Goal: Information Seeking & Learning: Learn about a topic

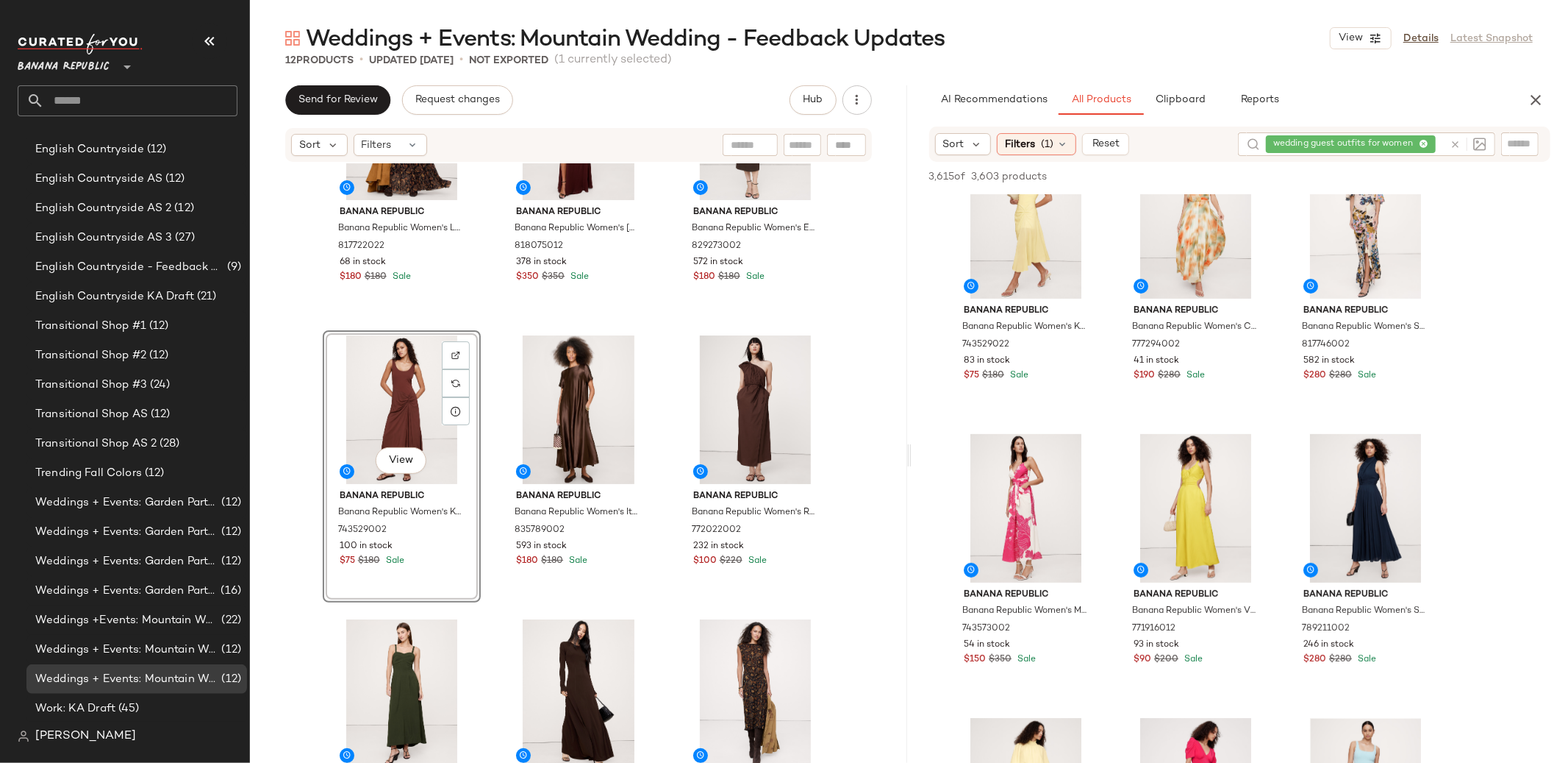
scroll to position [341, 0]
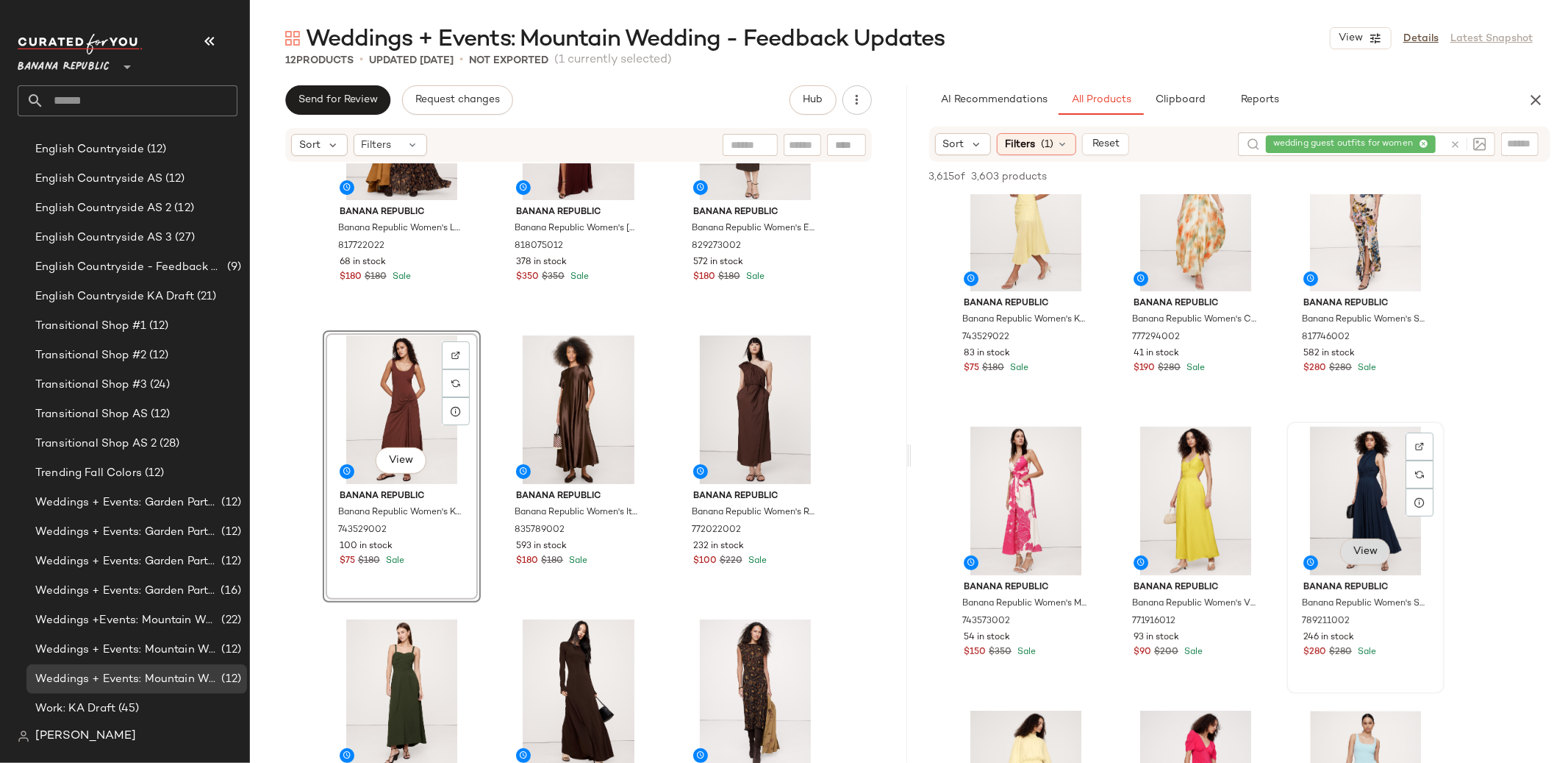
click at [1371, 553] on span "View" at bounding box center [1365, 551] width 25 height 12
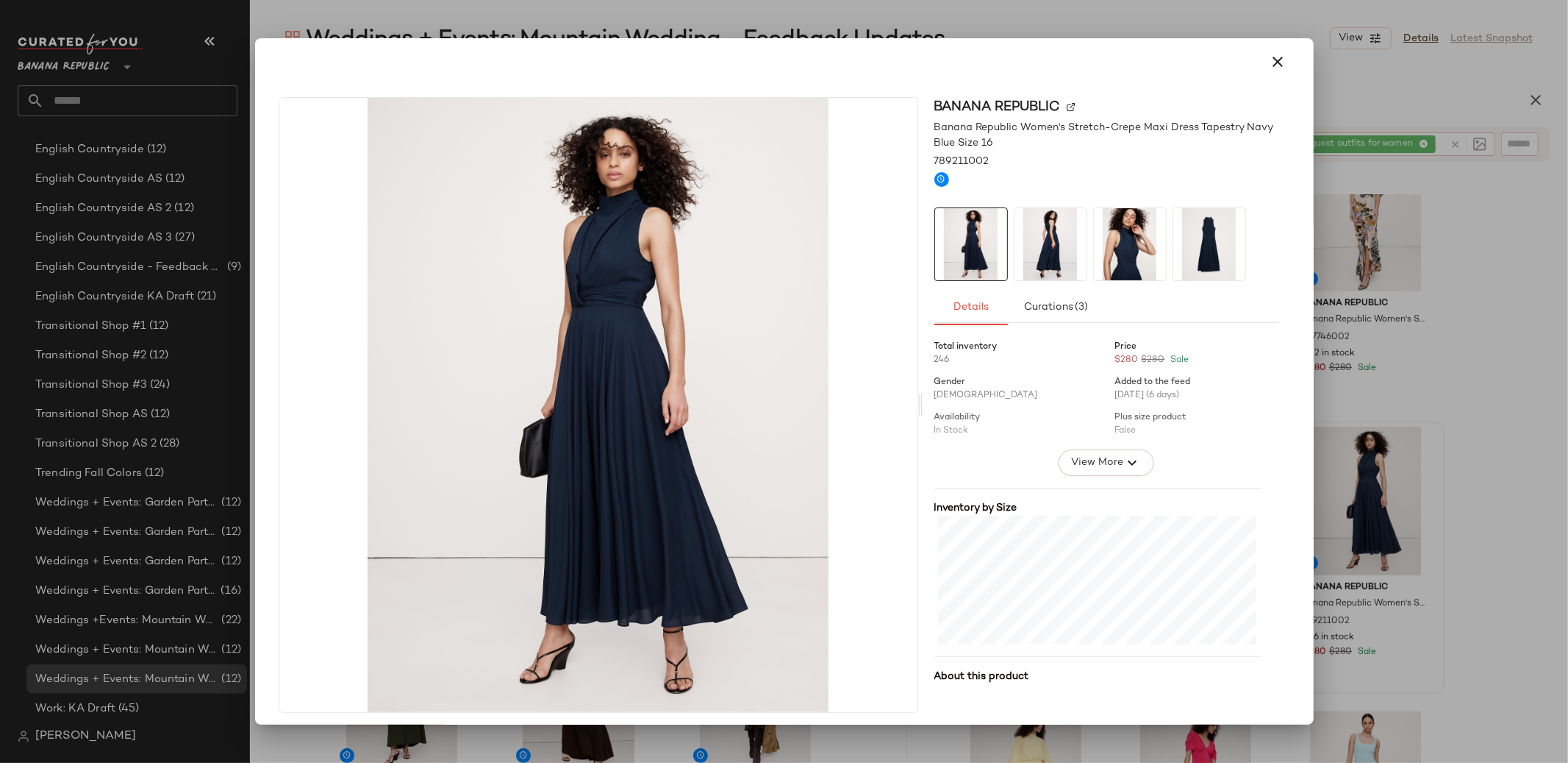
drag, startPoint x: 1269, startPoint y: 55, endPoint x: 1344, endPoint y: 119, distance: 98.6
click at [1270, 55] on icon "button" at bounding box center [1278, 61] width 17 height 17
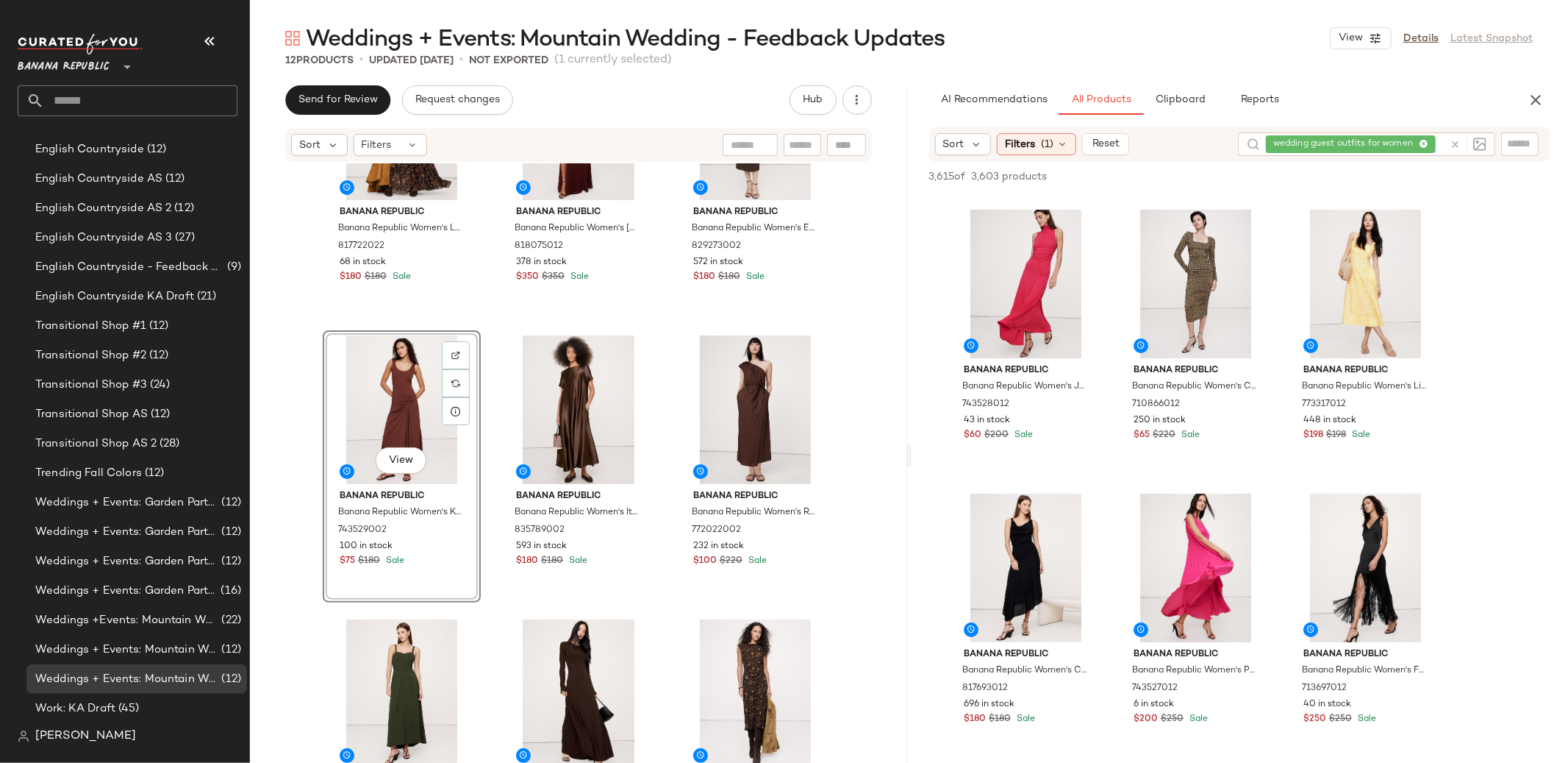
scroll to position [4874, 0]
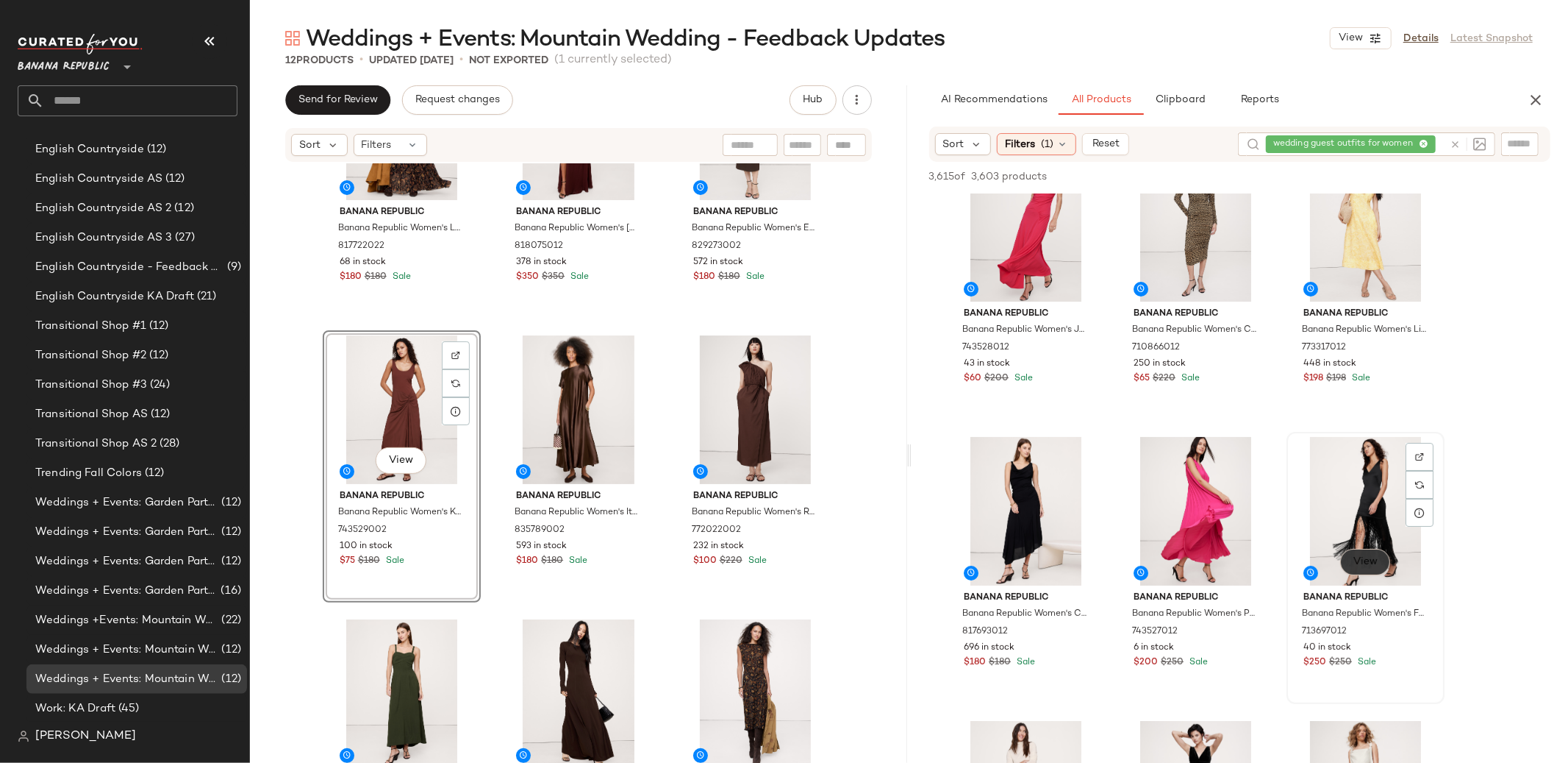
click at [1377, 561] on span "View" at bounding box center [1365, 562] width 25 height 12
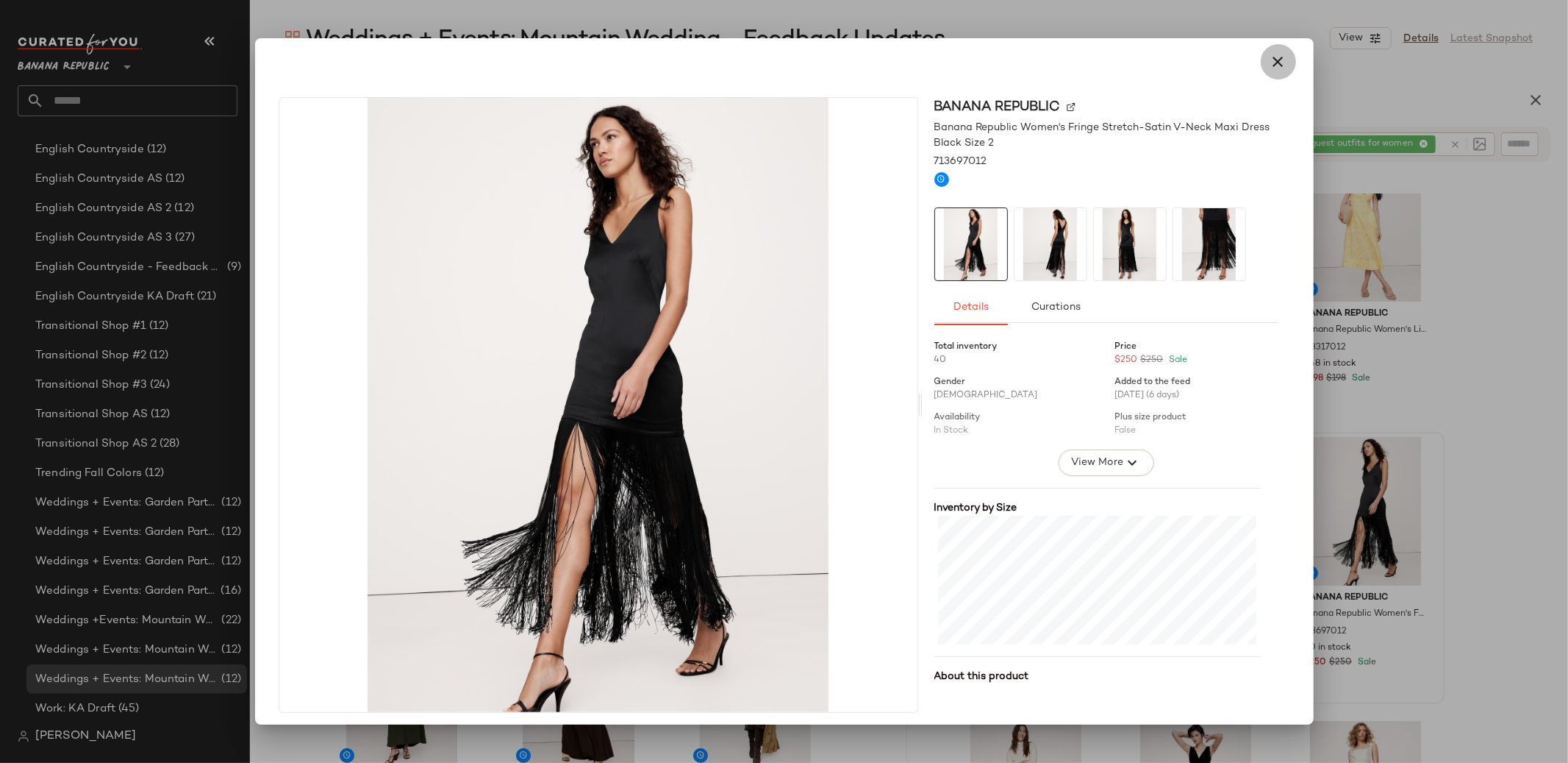
click at [1281, 65] on button "button" at bounding box center [1278, 61] width 36 height 36
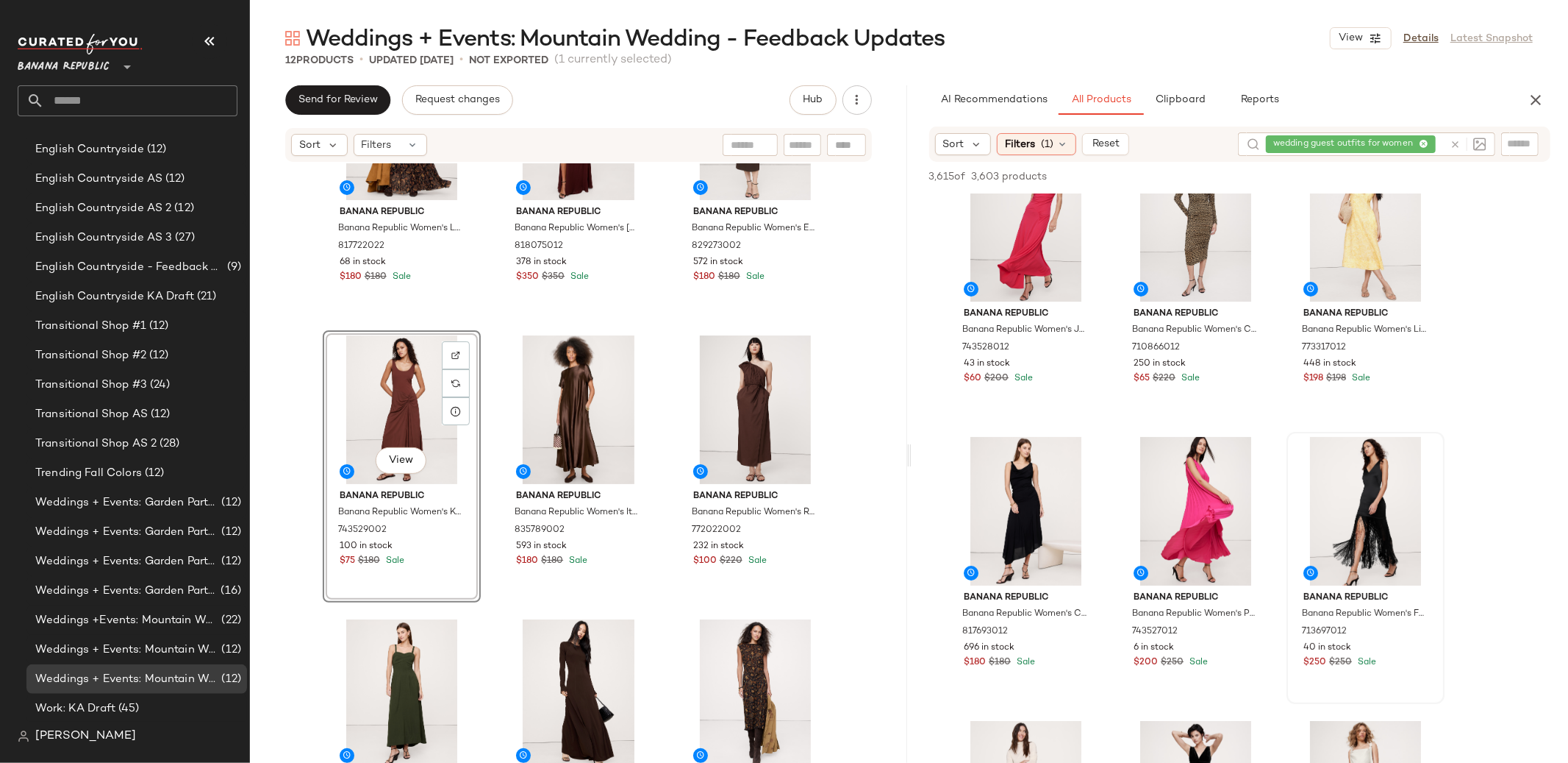
scroll to position [0, 0]
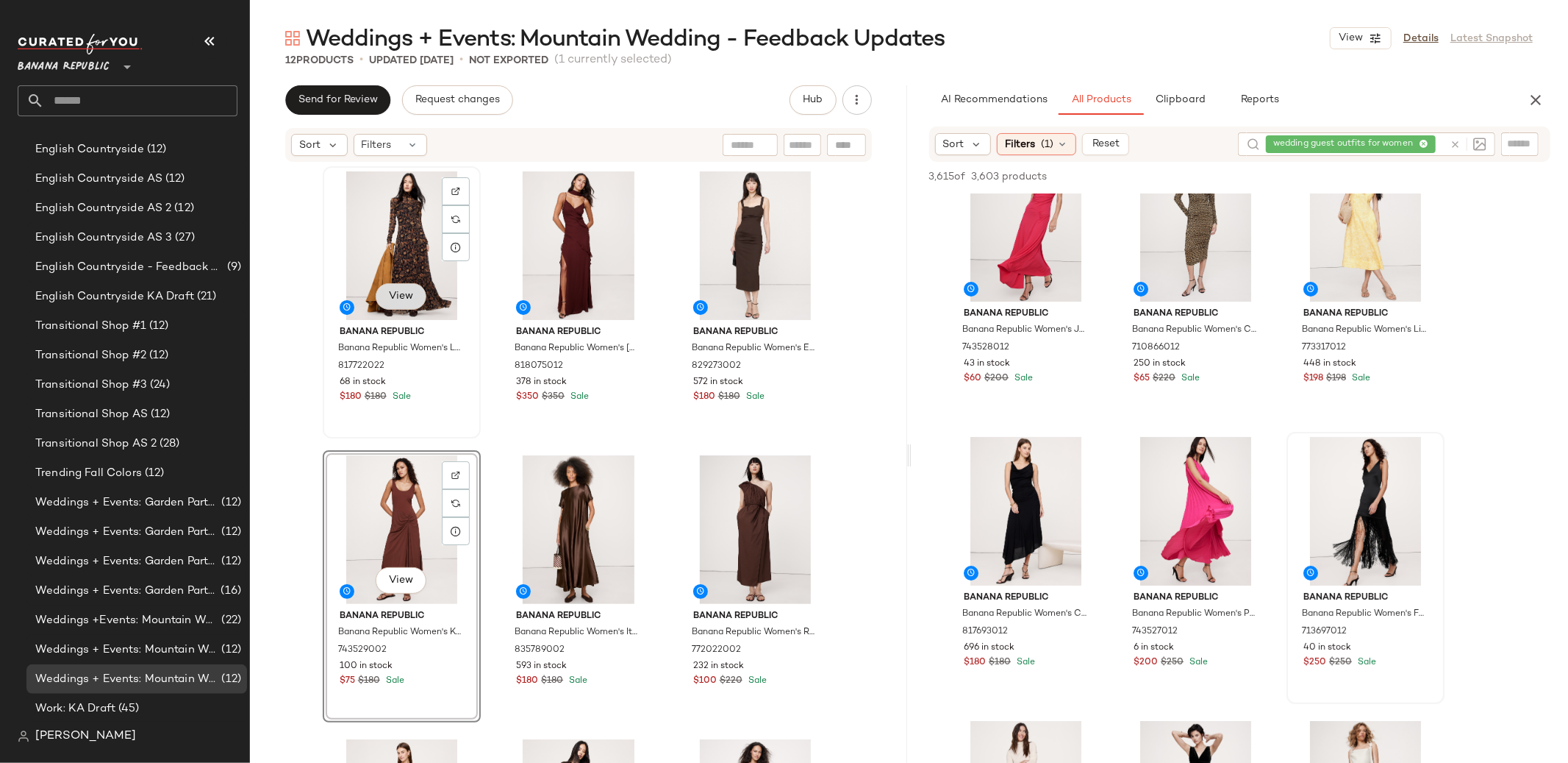
click at [396, 293] on span "View" at bounding box center [401, 297] width 25 height 12
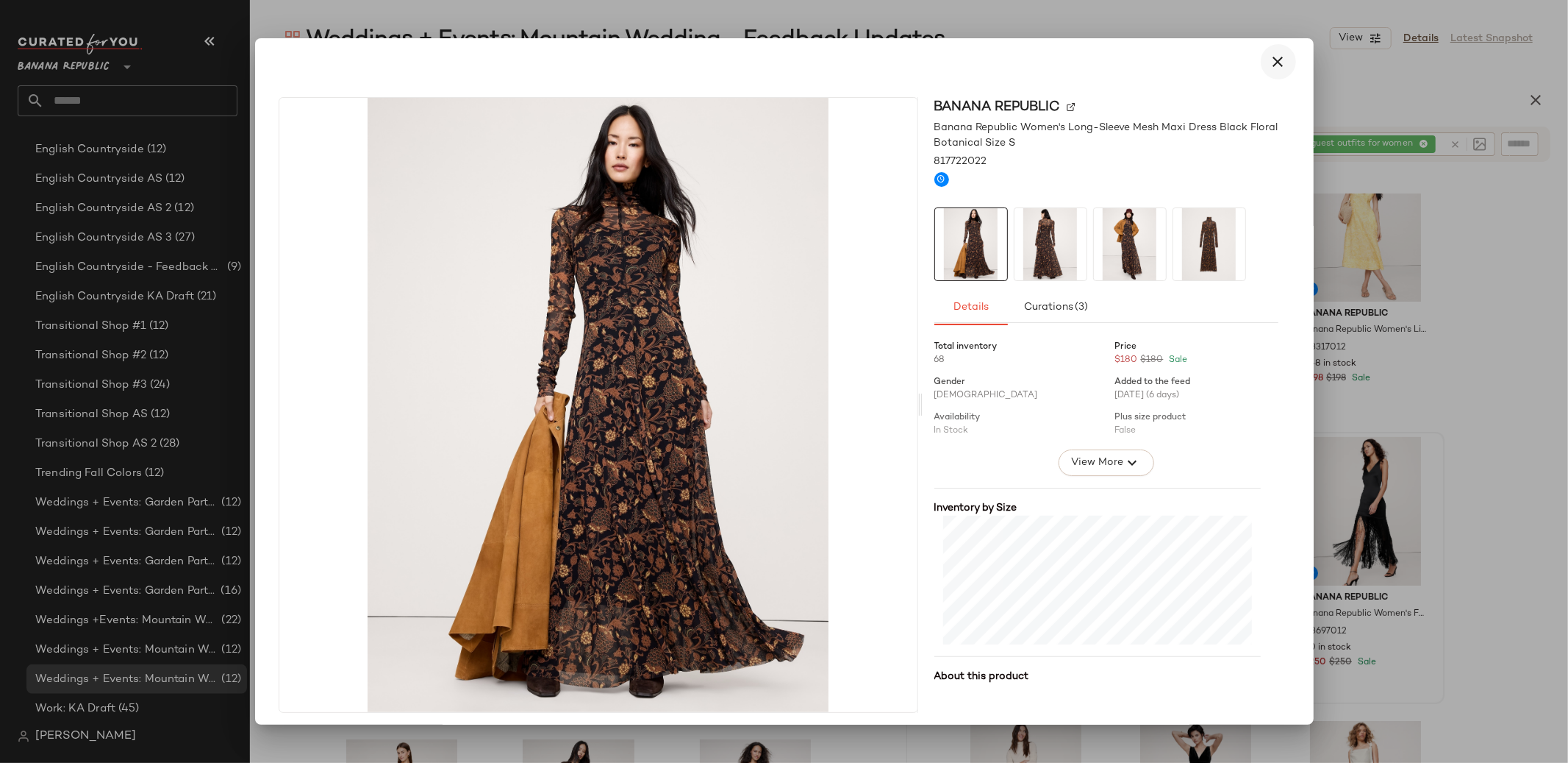
click at [1278, 57] on icon "button" at bounding box center [1278, 61] width 17 height 17
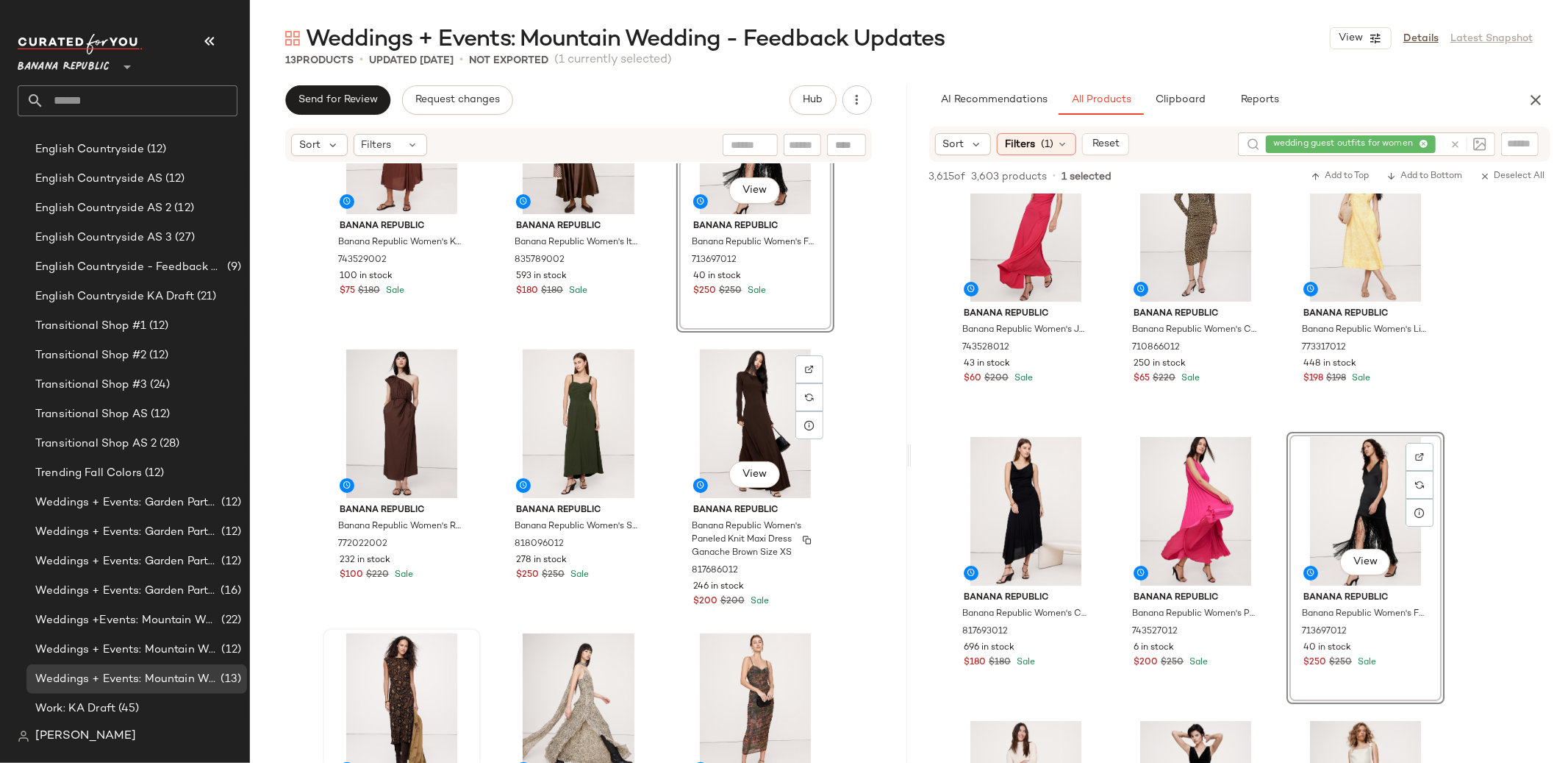
scroll to position [400, 0]
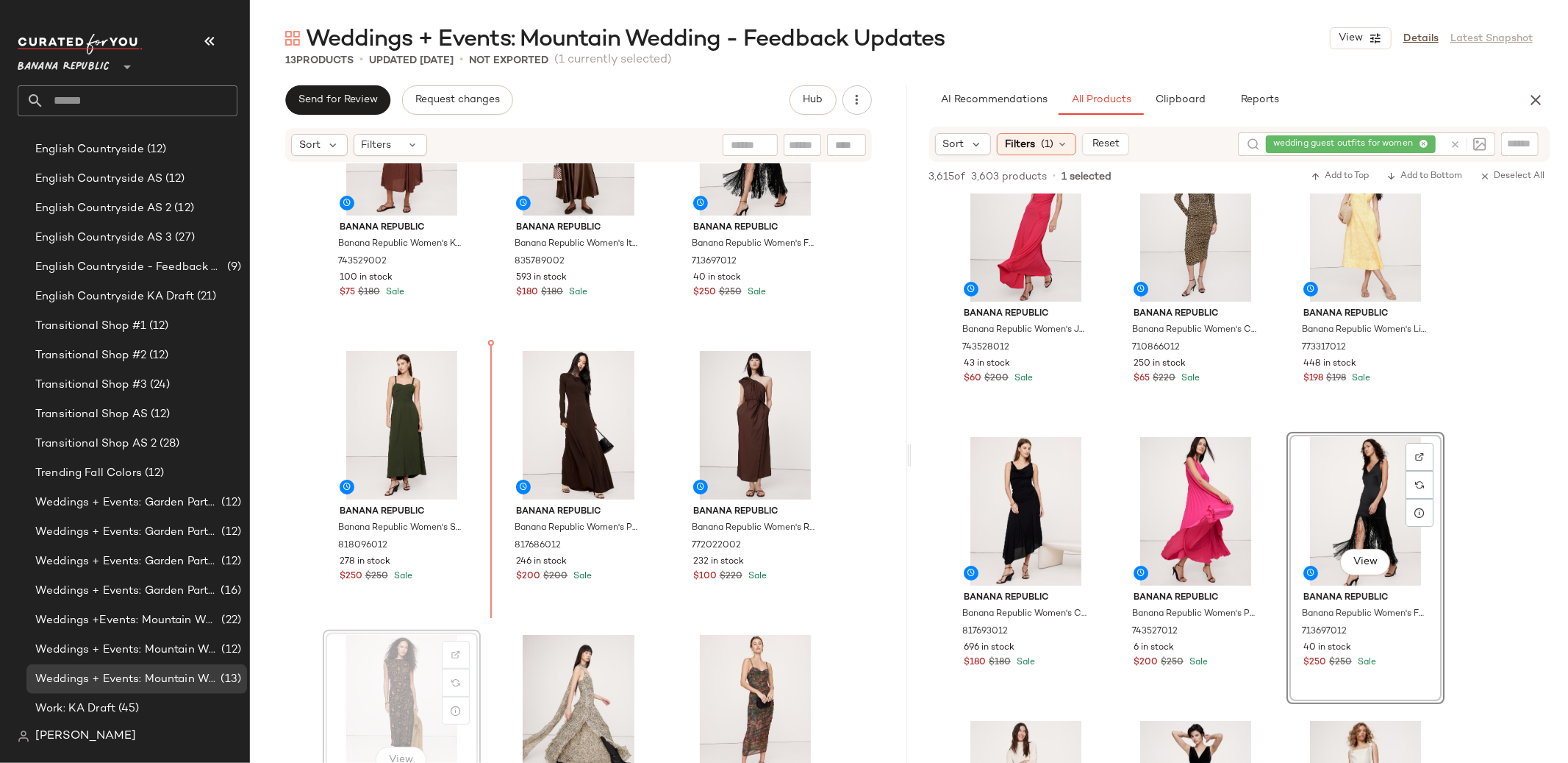
scroll to position [402, 0]
drag, startPoint x: 380, startPoint y: 679, endPoint x: 411, endPoint y: 654, distance: 39.8
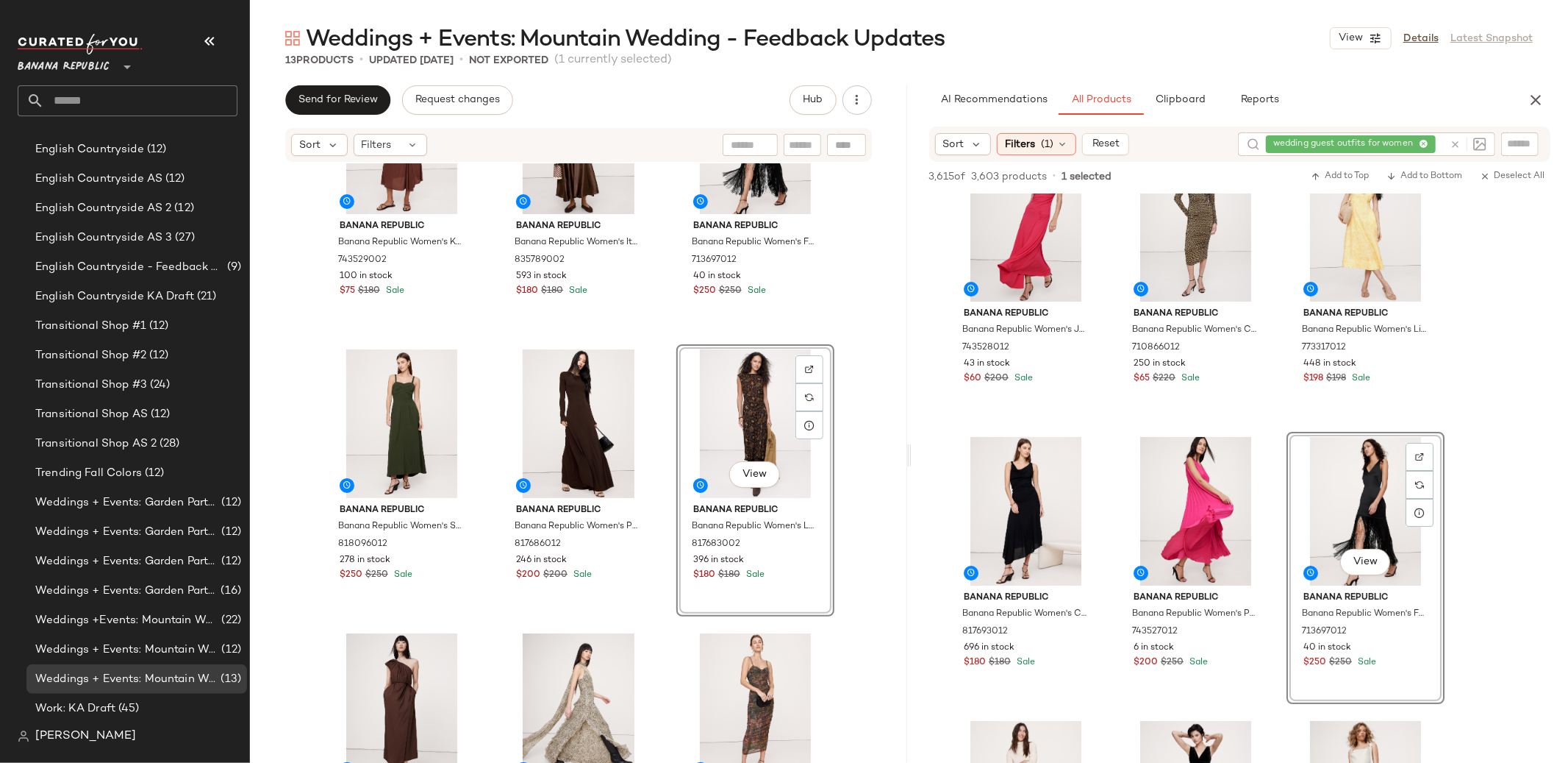
click at [867, 501] on div "Banana Republic Banana Republic Women's Knit Midi Dress Deep Brick Red Size XXL…" at bounding box center [579, 485] width 658 height 644
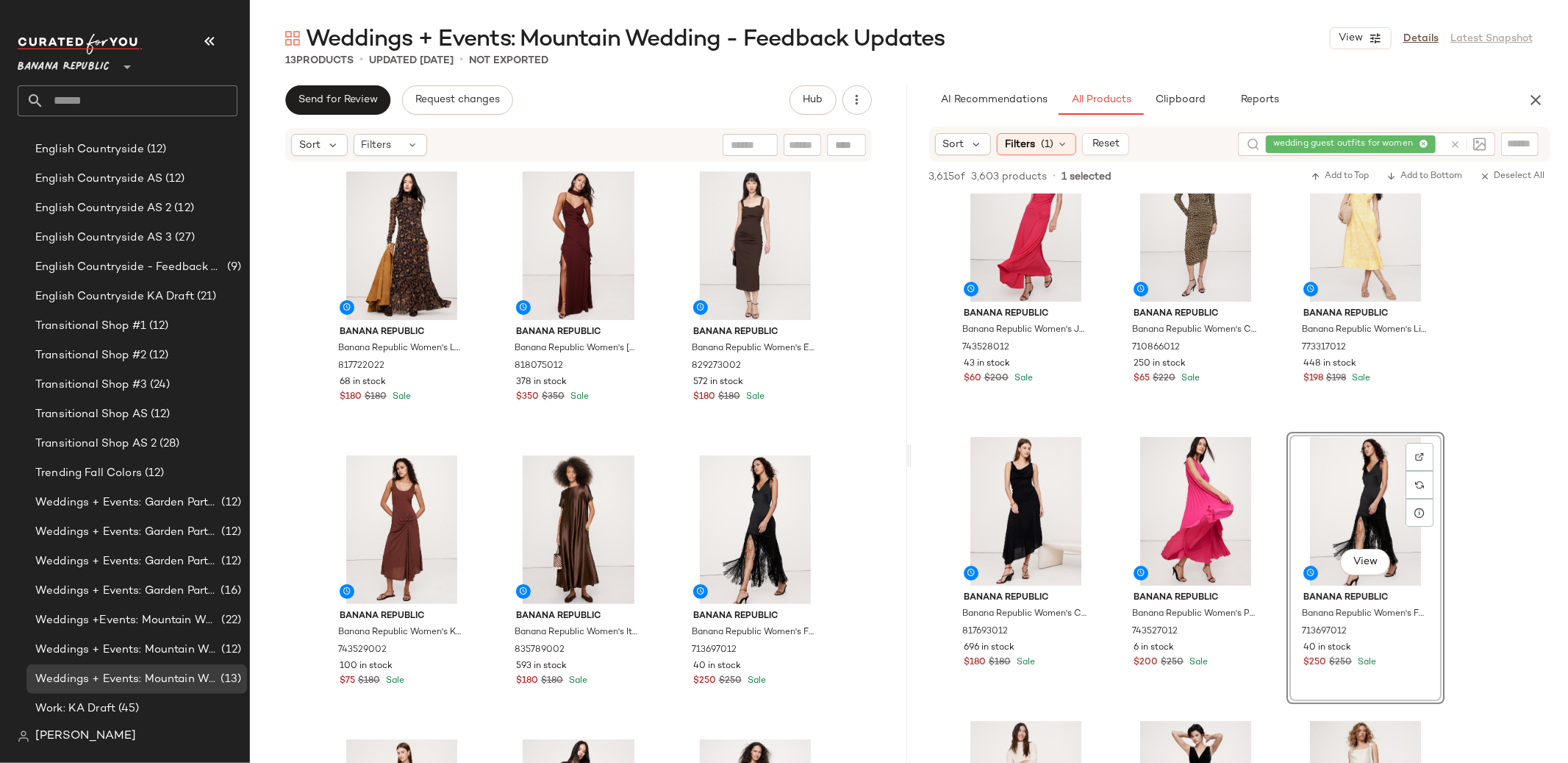
scroll to position [3, 0]
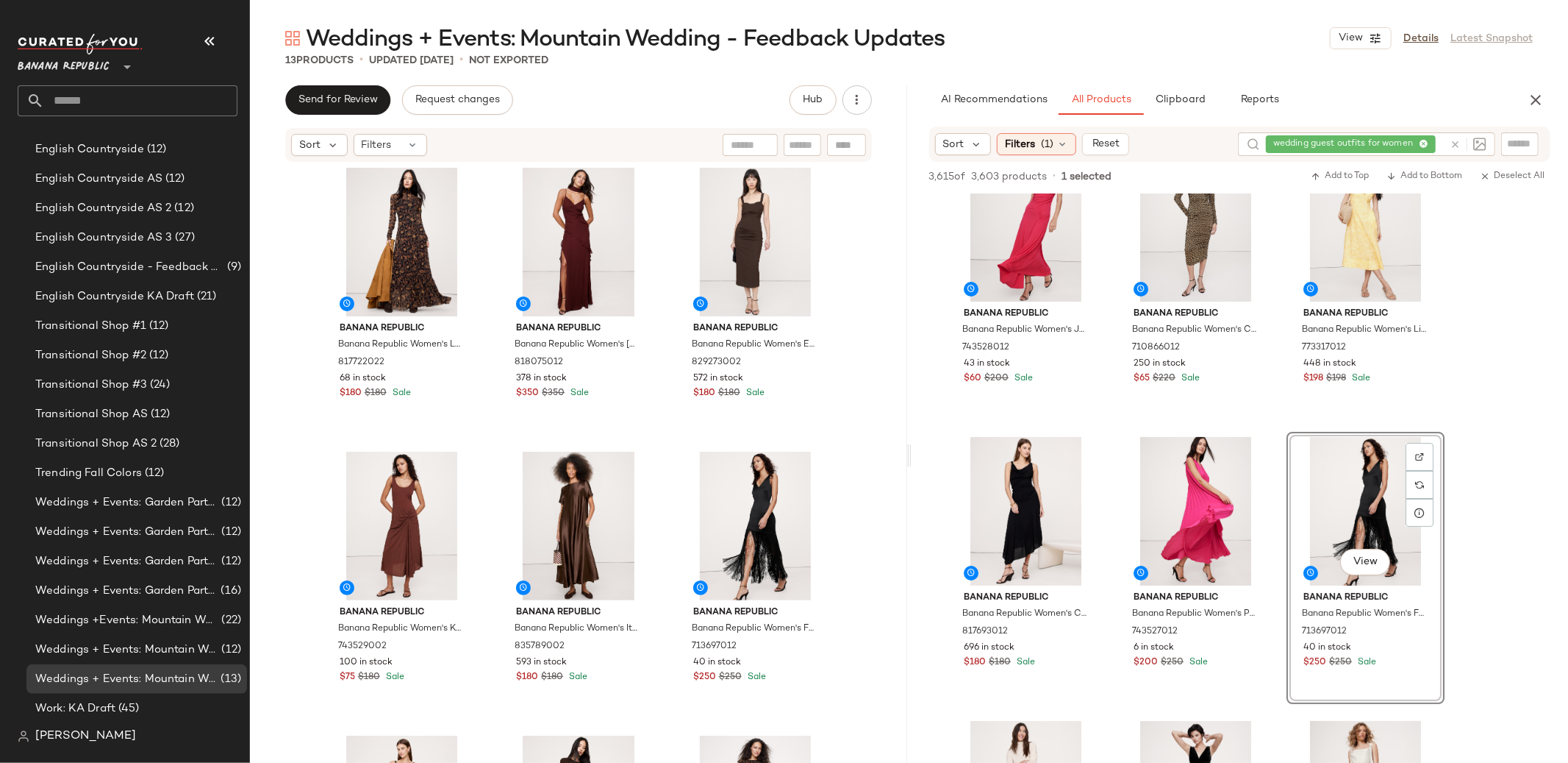
click at [1538, 93] on icon "button" at bounding box center [1535, 99] width 17 height 17
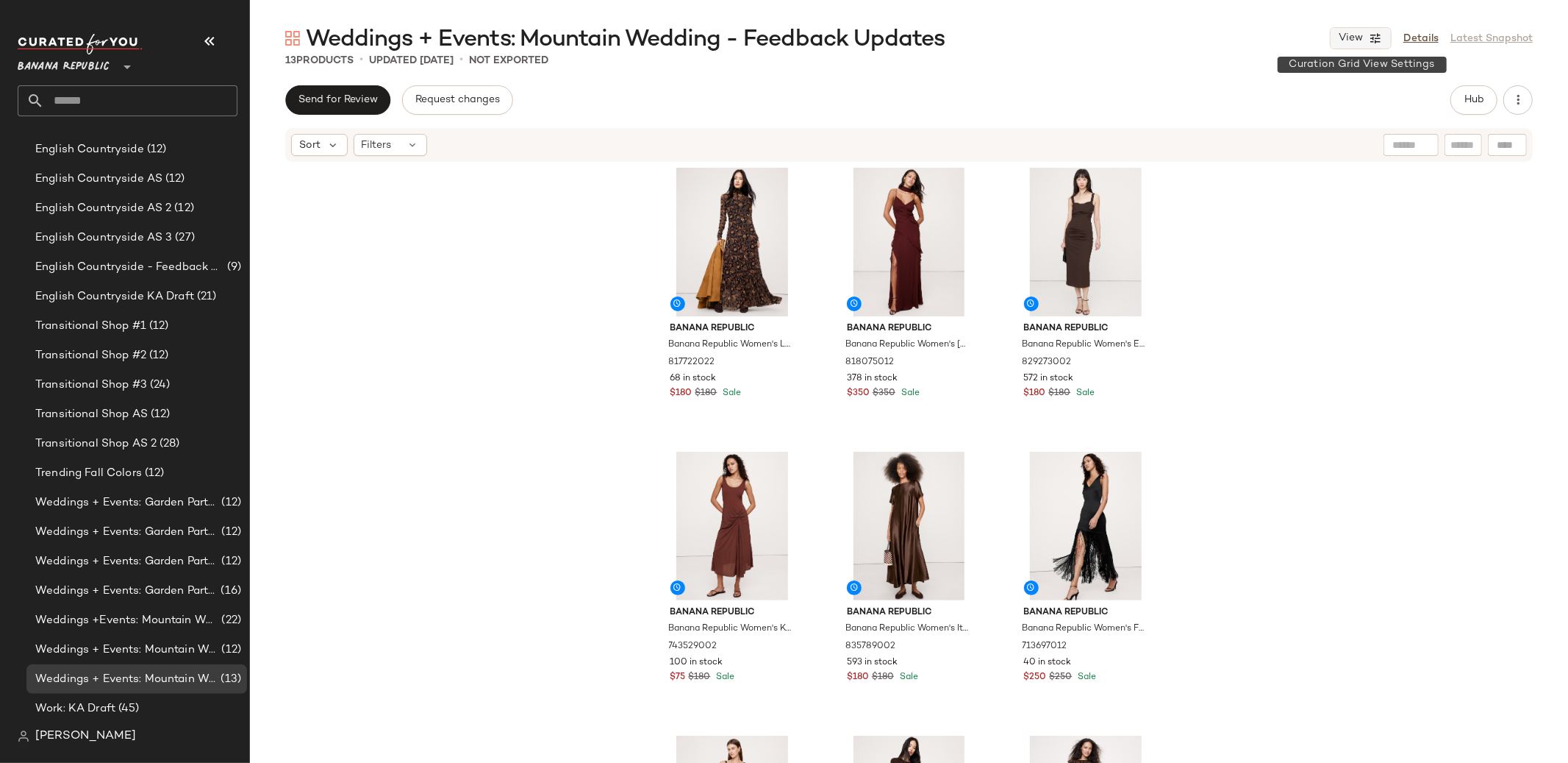
click at [1362, 32] on span "View" at bounding box center [1351, 38] width 25 height 12
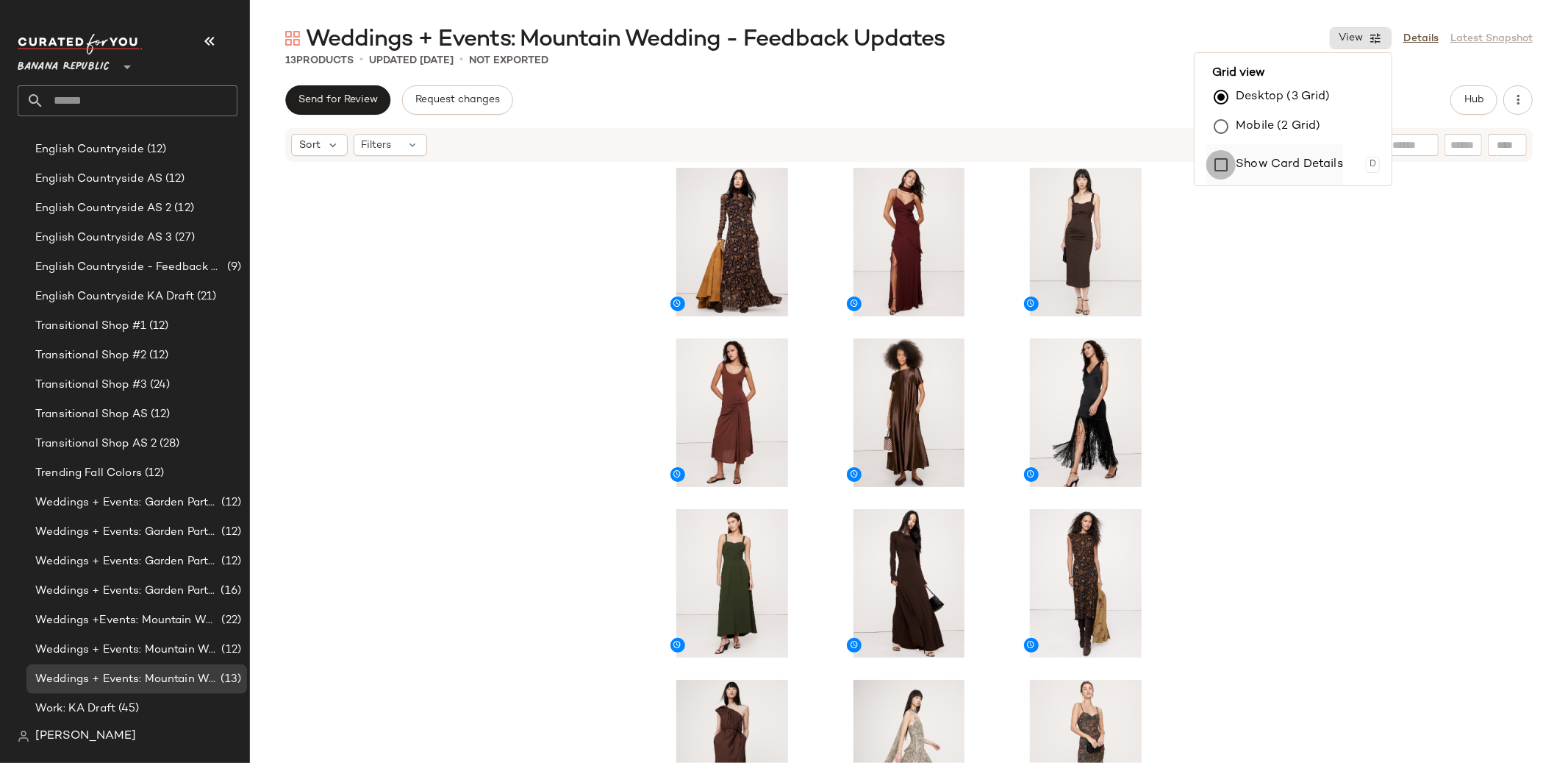
scroll to position [0, 0]
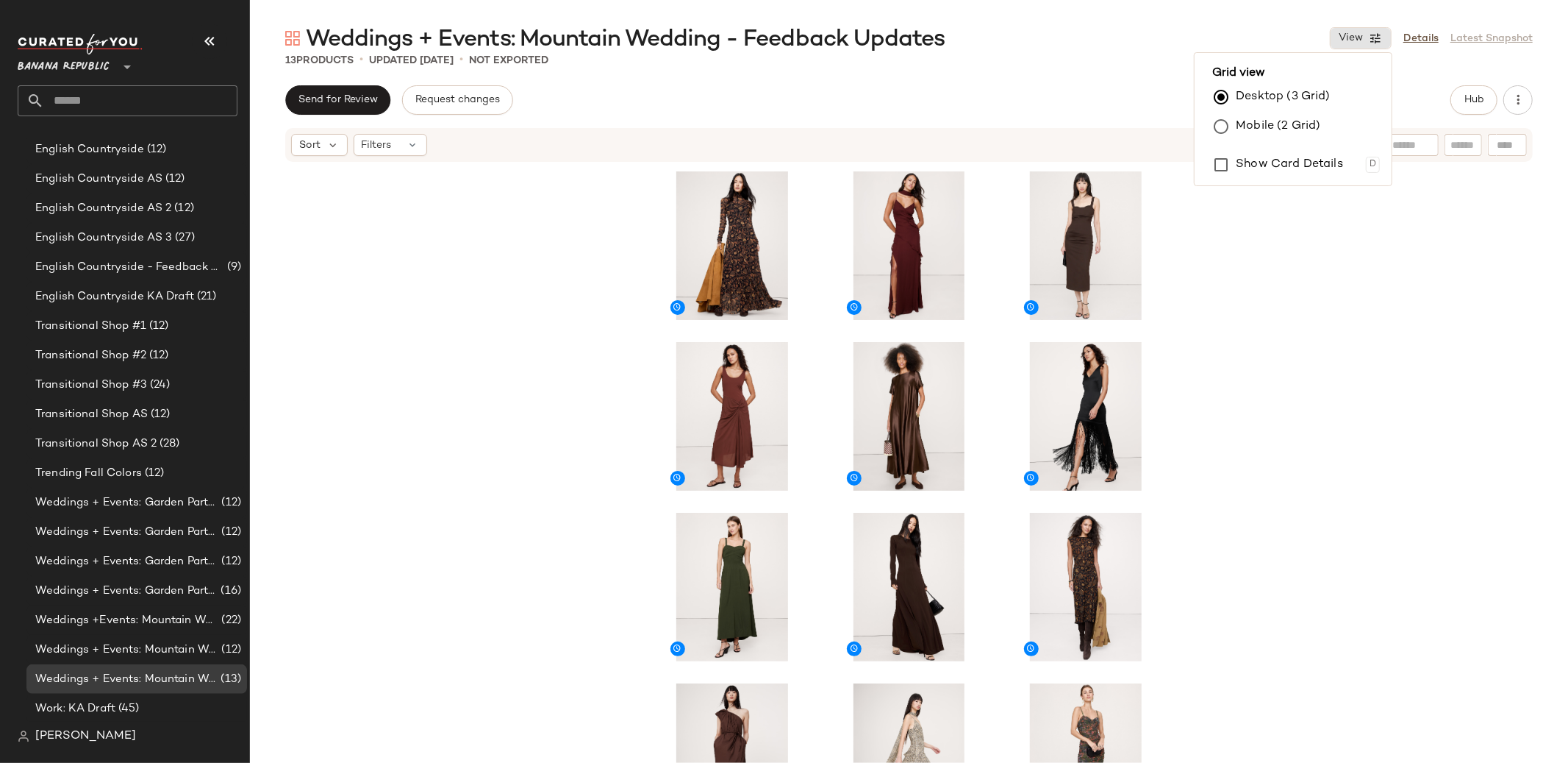
click at [1422, 378] on div at bounding box center [910, 485] width 1319 height 644
